Goal: Task Accomplishment & Management: Manage account settings

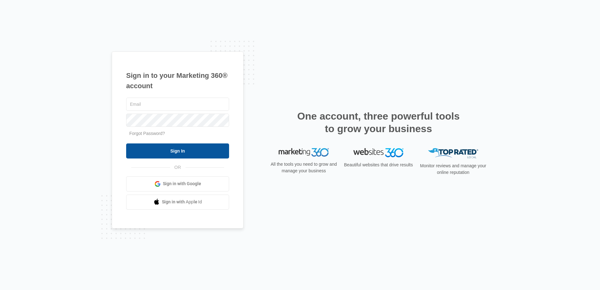
type input "[EMAIL_ADDRESS][DOMAIN_NAME]"
click at [196, 150] on input "Sign In" at bounding box center [177, 150] width 103 height 15
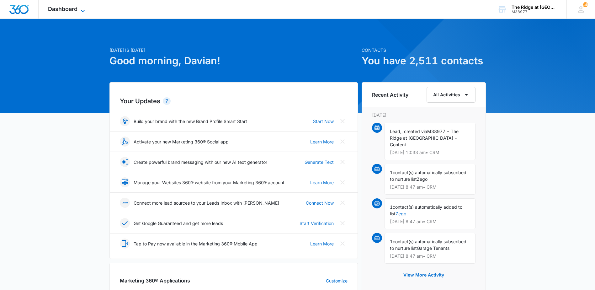
click at [67, 6] on span "Dashboard" at bounding box center [62, 9] width 29 height 7
